Goal: Information Seeking & Learning: Understand process/instructions

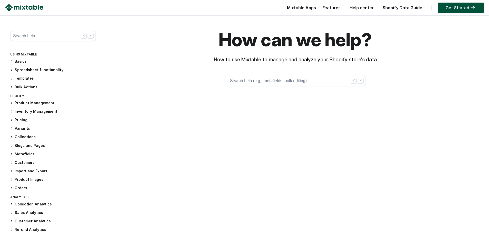
click at [259, 80] on button "Search help (e.g., metafields, bulk editing) ⌘ K" at bounding box center [295, 81] width 141 height 10
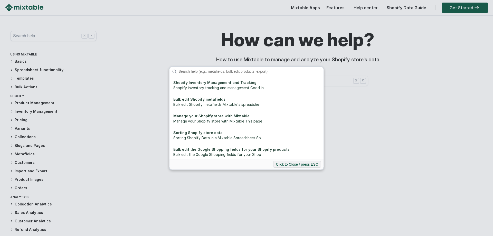
click at [380, 111] on div "Shopify Inventory Management and Tracking Shopify inventory tracking and manage…" at bounding box center [246, 118] width 493 height 236
click at [304, 165] on button "Click to Close / press ESC" at bounding box center [297, 164] width 48 height 7
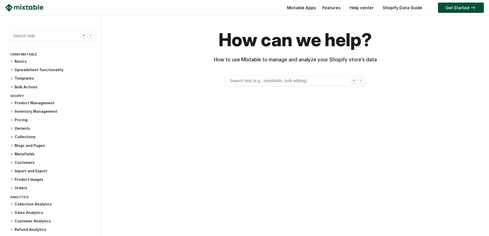
click at [298, 81] on button "Search help (e.g., metafields, bulk editing) ⌘ K" at bounding box center [295, 81] width 141 height 10
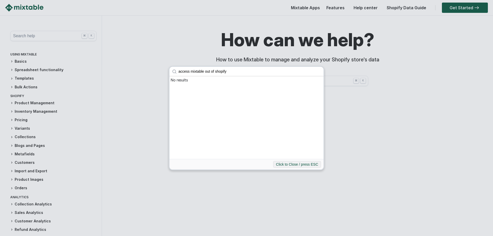
type input "access mixtable out of shopify"
click button "submit" at bounding box center [0, 0] width 0 height 0
click at [301, 166] on button "Click to Close / press ESC" at bounding box center [297, 164] width 48 height 7
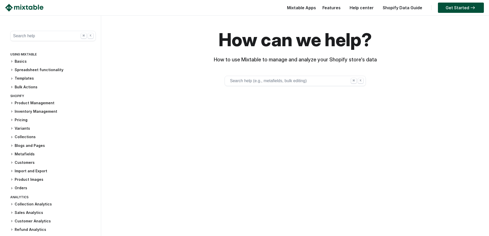
click at [366, 7] on link "Help center" at bounding box center [361, 7] width 29 height 5
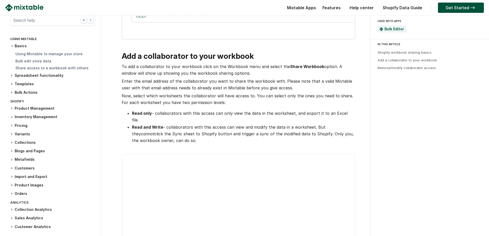
scroll to position [376, 0]
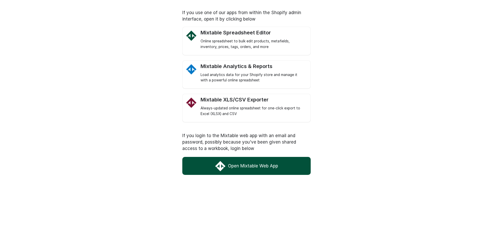
click at [268, 167] on link "Open Mixtable Web App" at bounding box center [246, 166] width 128 height 18
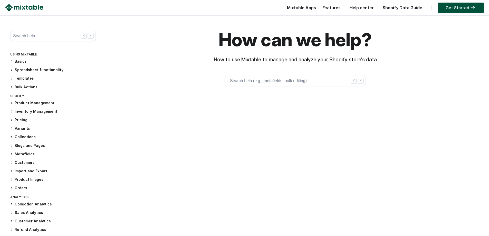
click at [33, 34] on button "Search help ⌘ K" at bounding box center [53, 36] width 86 height 10
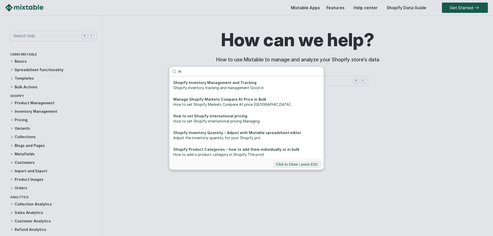
type input "i"
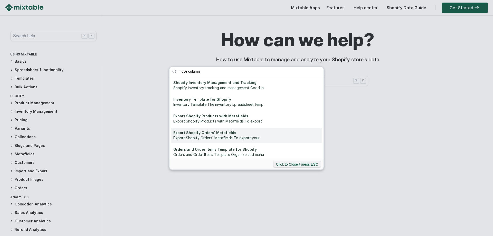
type input "move column"
click button "submit" at bounding box center [0, 0] width 0 height 0
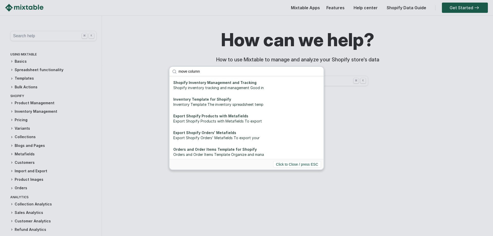
click at [285, 164] on button "Click to Close / press ESC" at bounding box center [297, 164] width 48 height 7
